Goal: Task Accomplishment & Management: Manage account settings

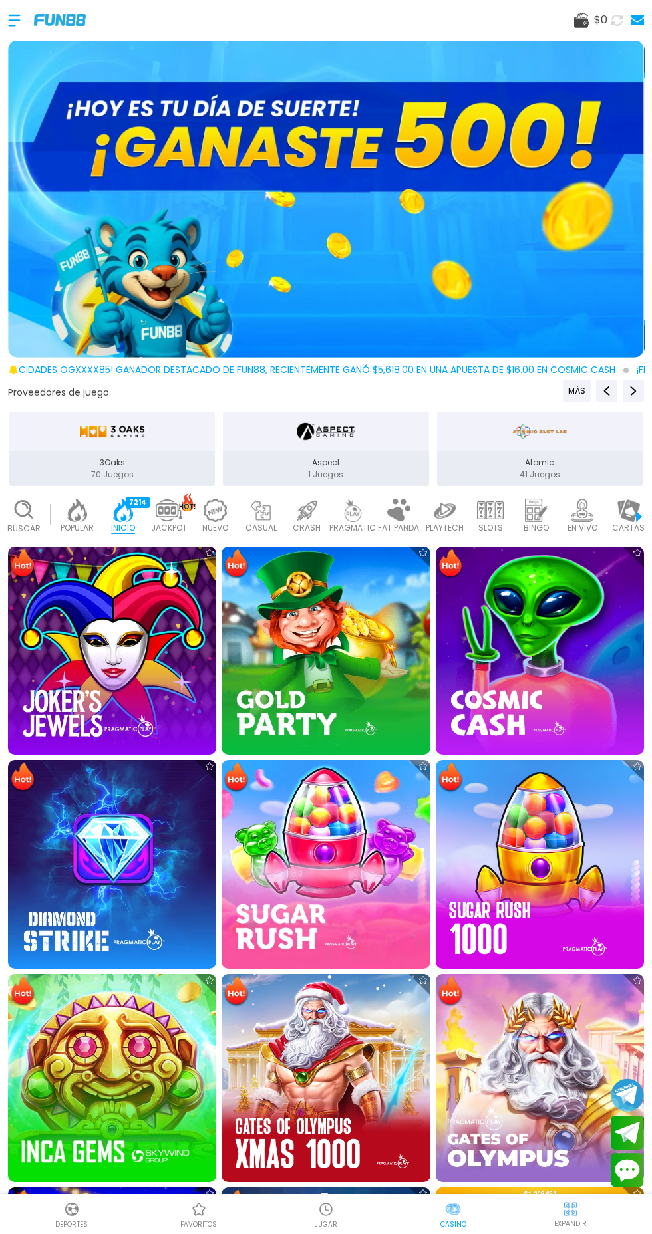
scroll to position [0, 33]
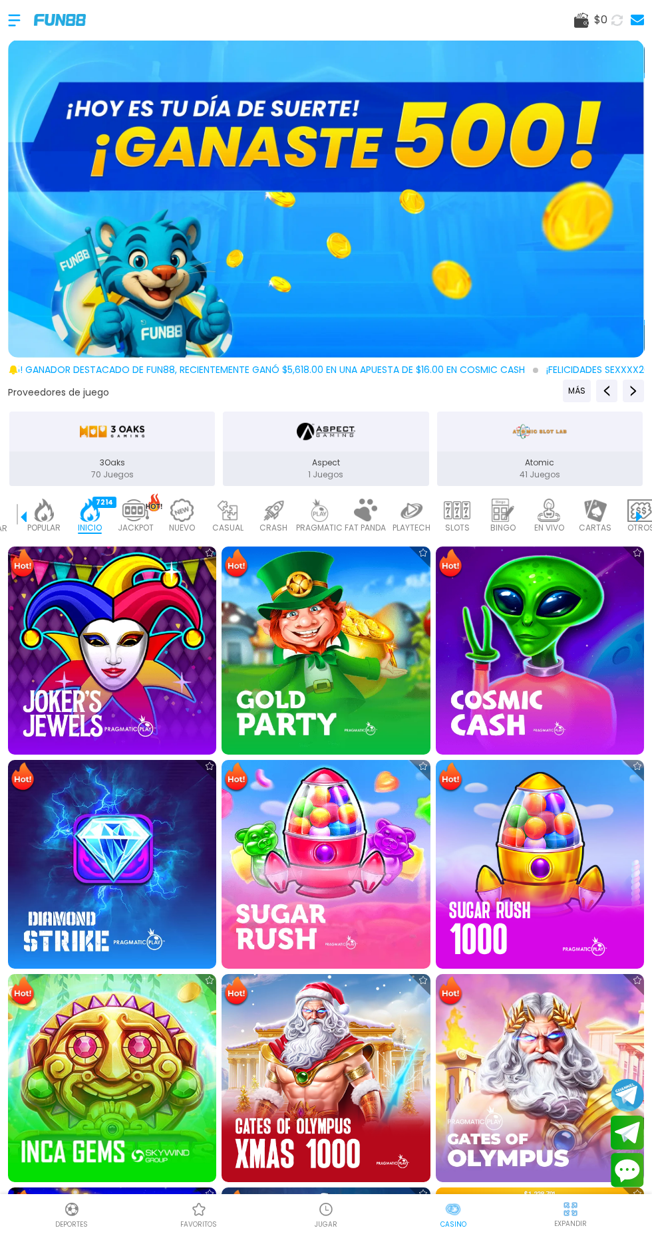
click at [17, 16] on div at bounding box center [21, 20] width 26 height 39
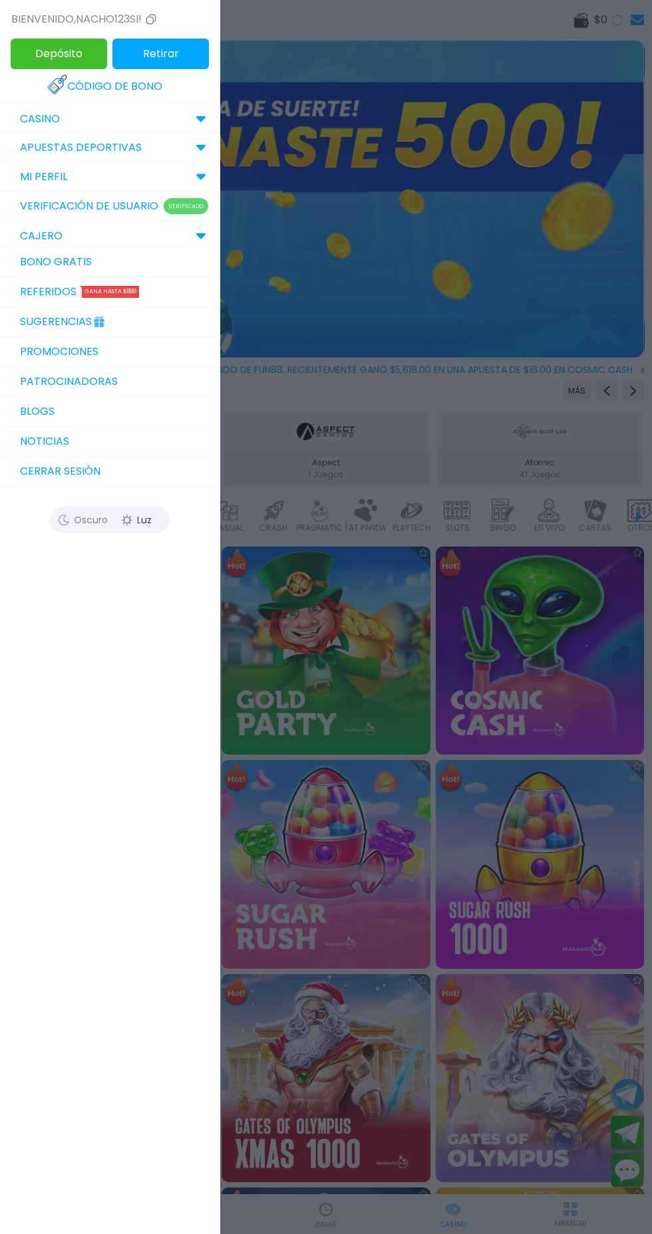
click at [51, 259] on link "Bono Gratis" at bounding box center [109, 262] width 219 height 30
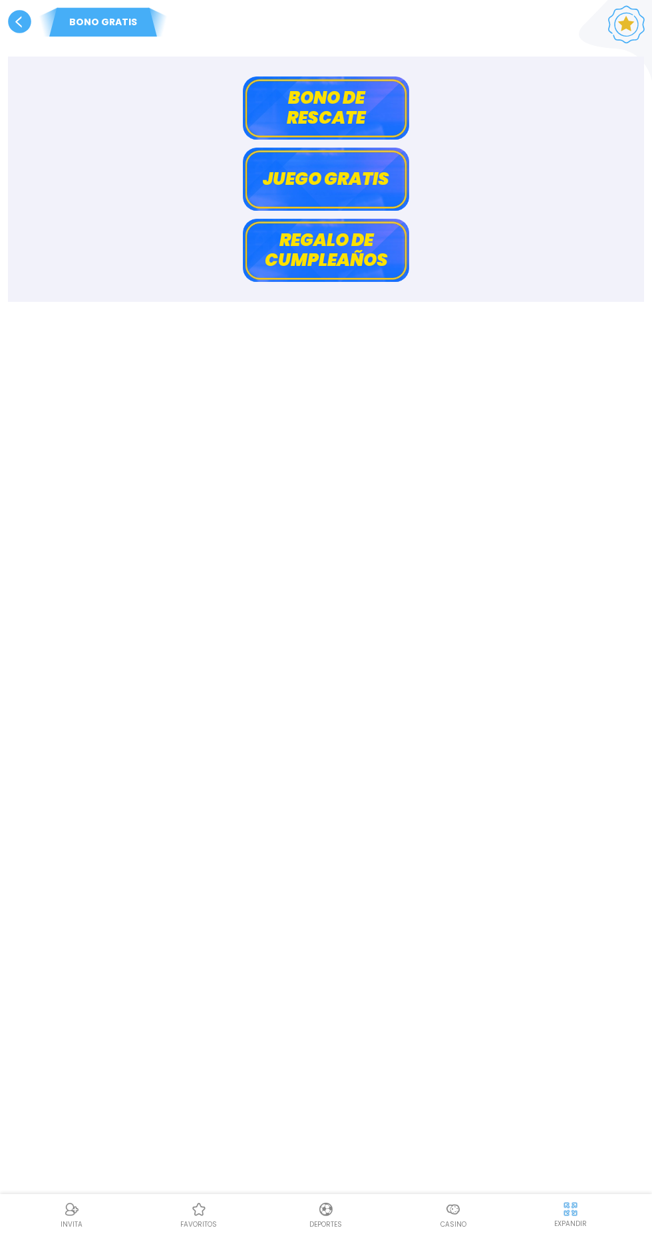
click at [272, 111] on button "Bono de rescate" at bounding box center [326, 107] width 166 height 63
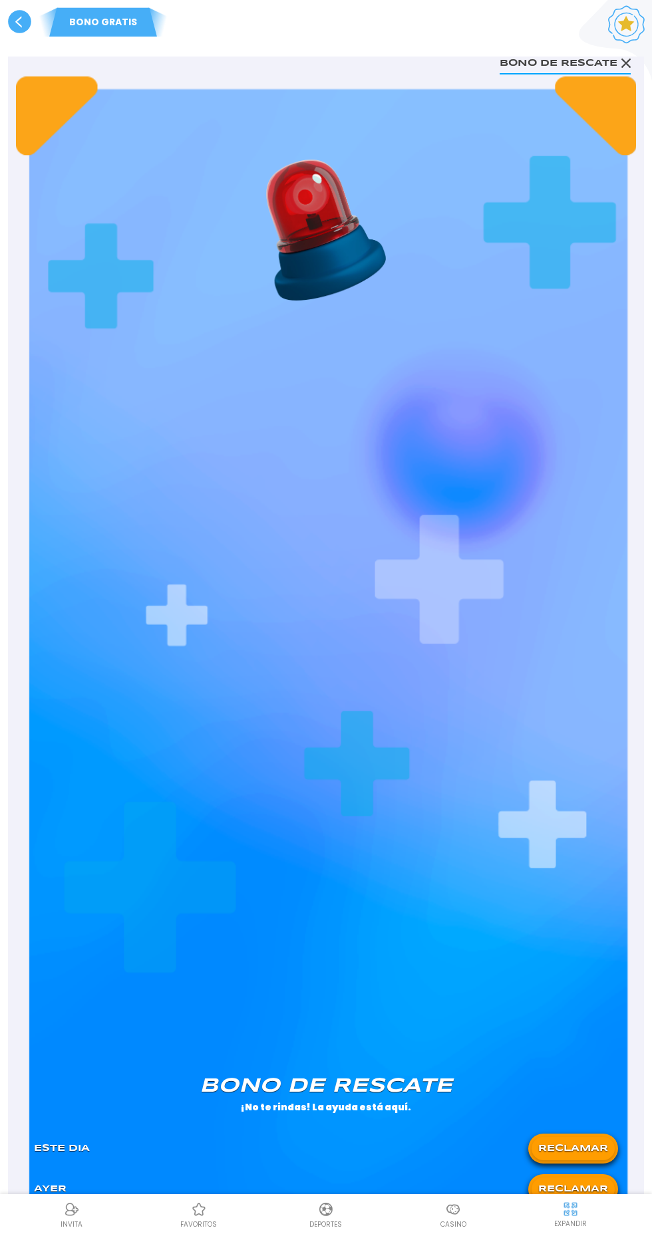
click at [585, 1148] on button "RECLAMAR" at bounding box center [572, 1148] width 83 height 23
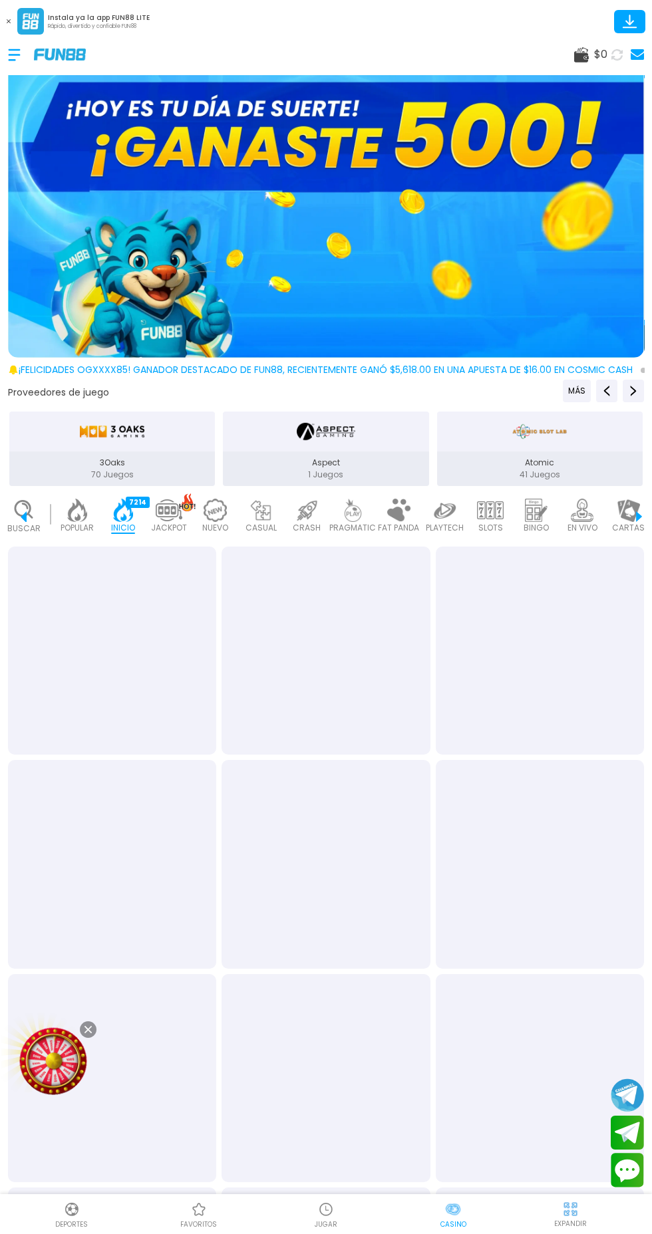
scroll to position [0, 33]
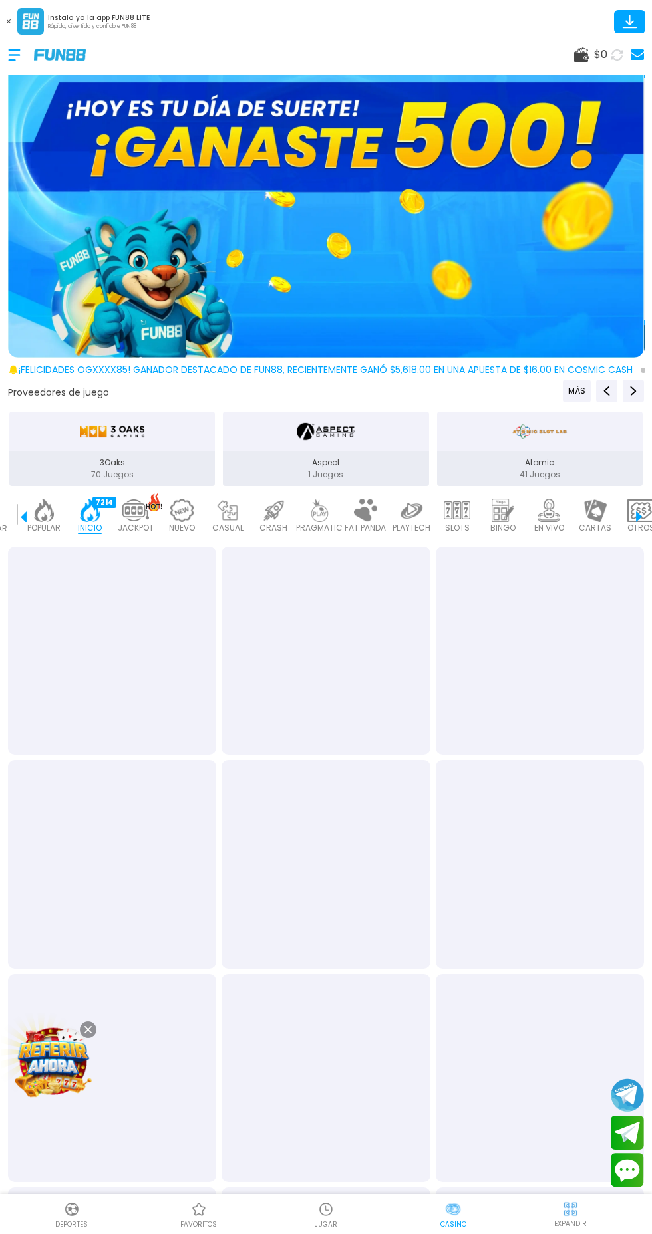
click at [11, 43] on div at bounding box center [21, 54] width 26 height 39
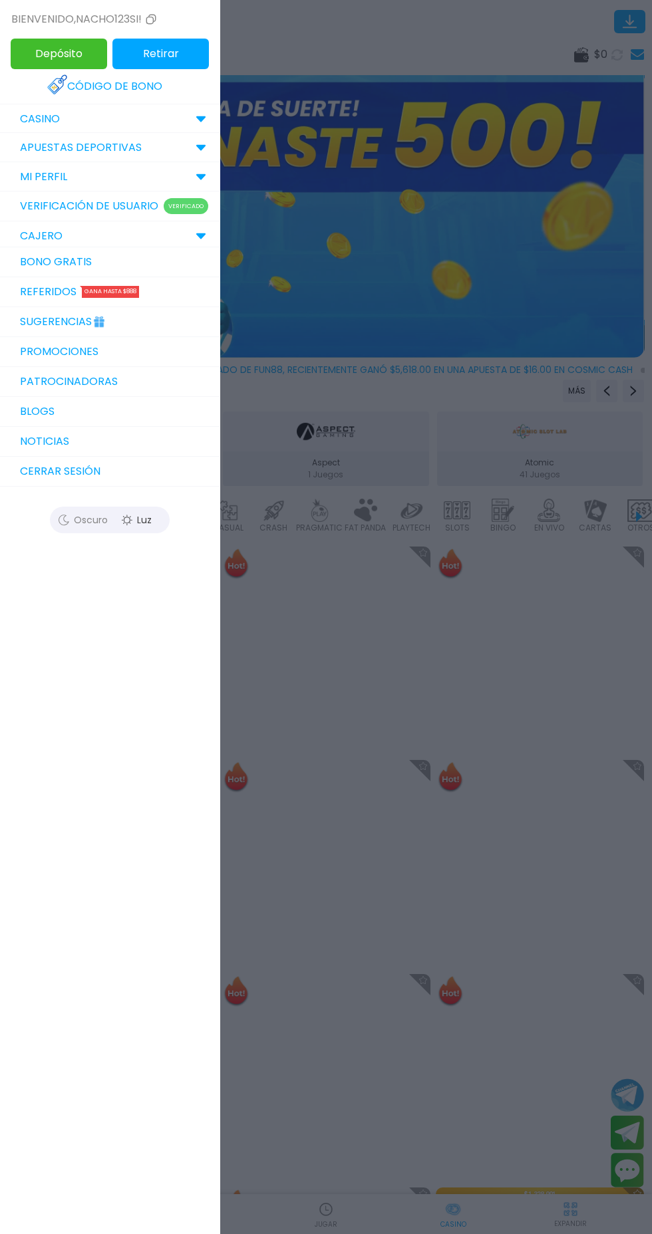
scroll to position [0, 0]
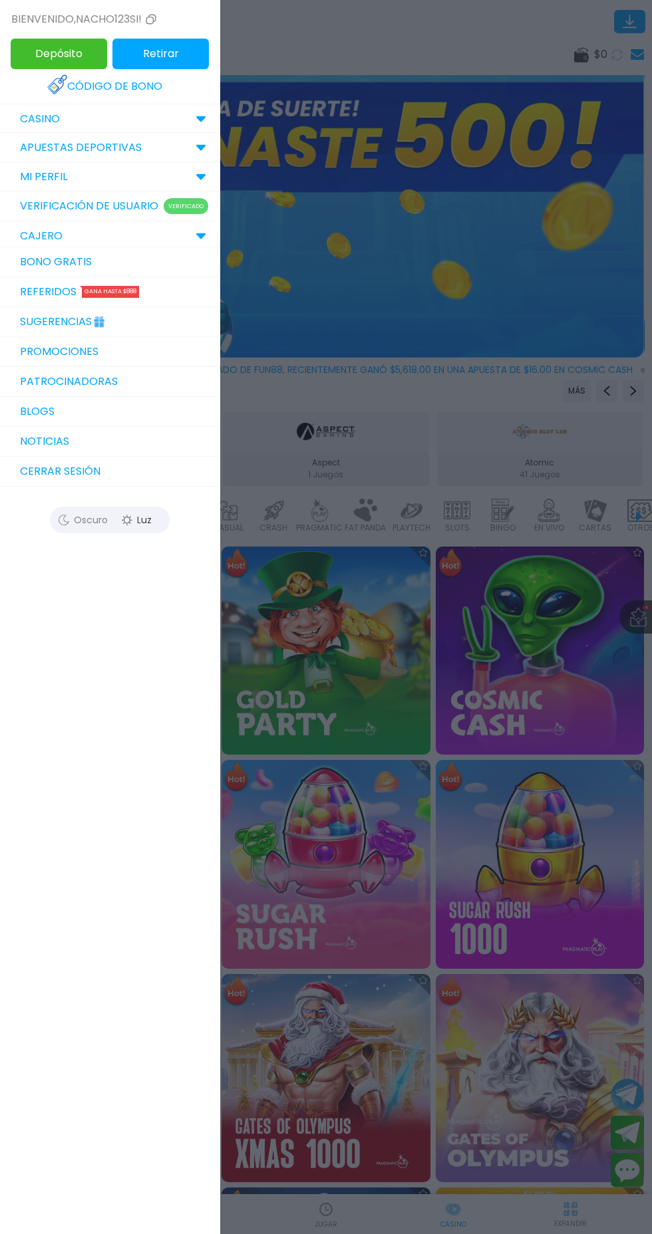
click at [31, 479] on button "Cerrar sesión" at bounding box center [109, 472] width 219 height 30
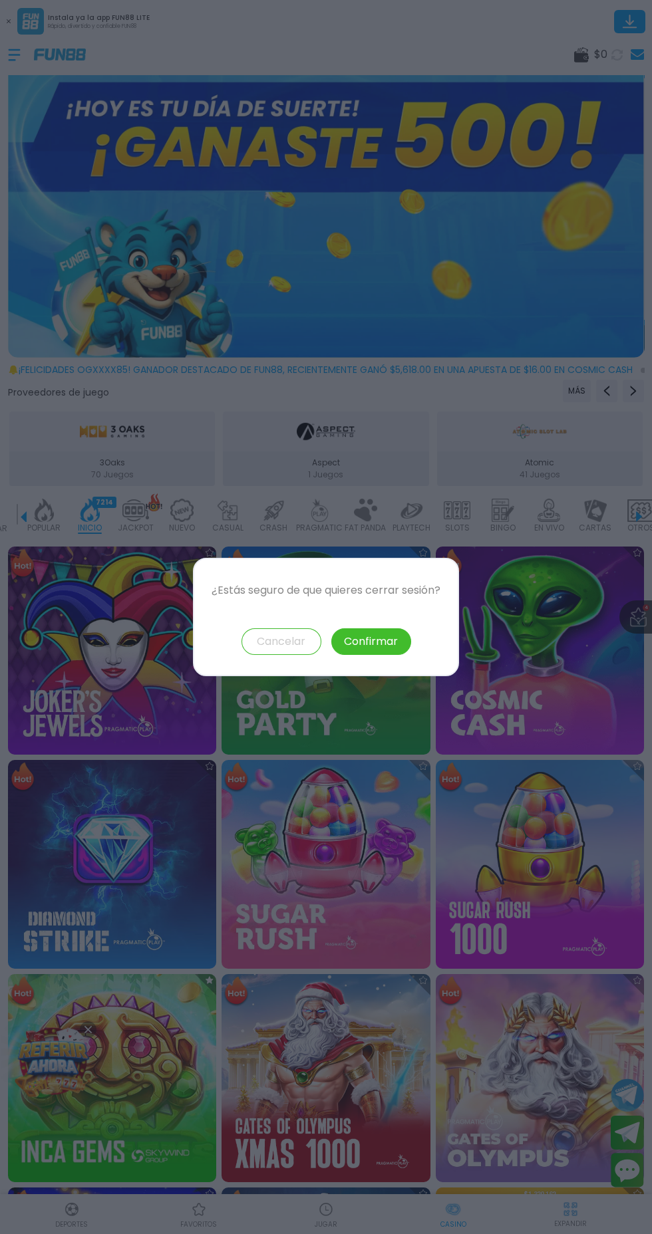
click at [362, 649] on button "Confirmar" at bounding box center [371, 641] width 80 height 27
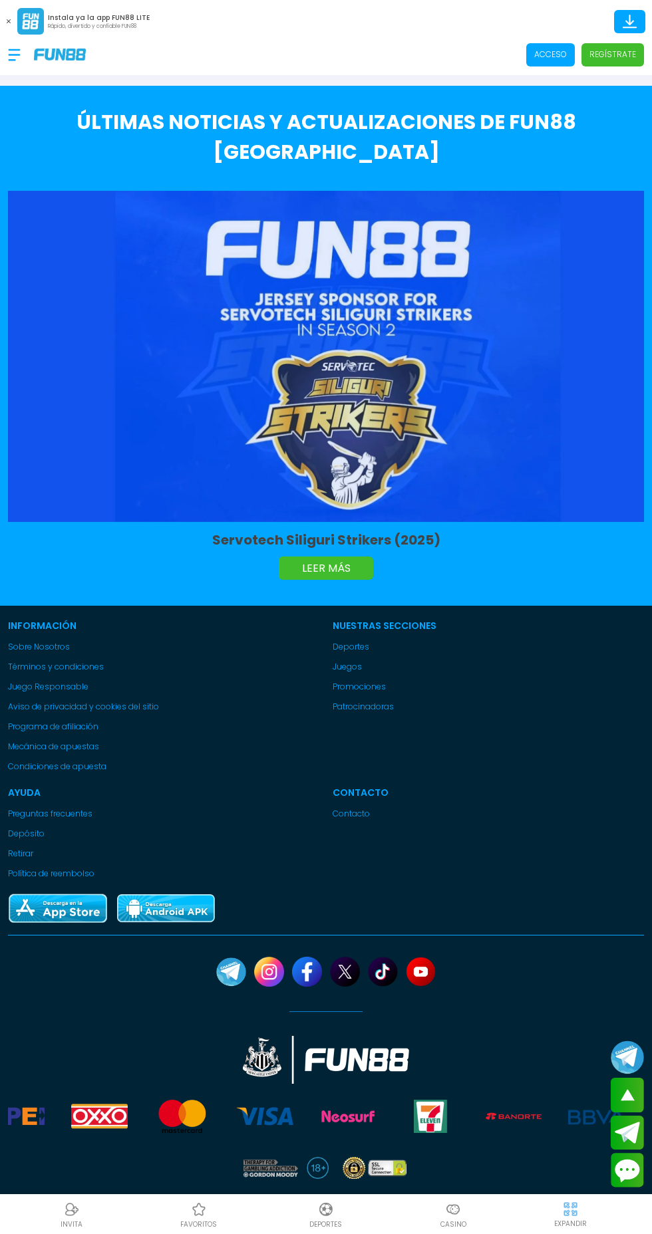
click at [547, 50] on p "Acceso" at bounding box center [550, 55] width 33 height 12
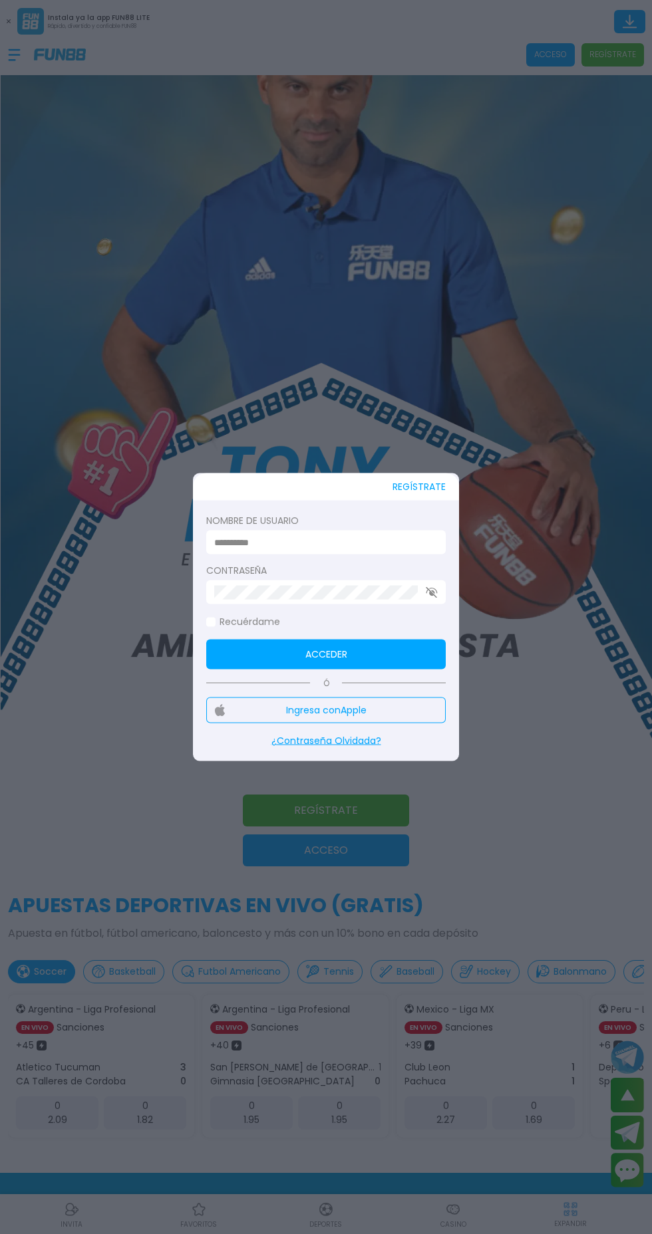
click at [267, 536] on input at bounding box center [321, 542] width 215 height 14
type input "******"
click button "Acceder" at bounding box center [325, 655] width 239 height 30
